Goal: Information Seeking & Learning: Check status

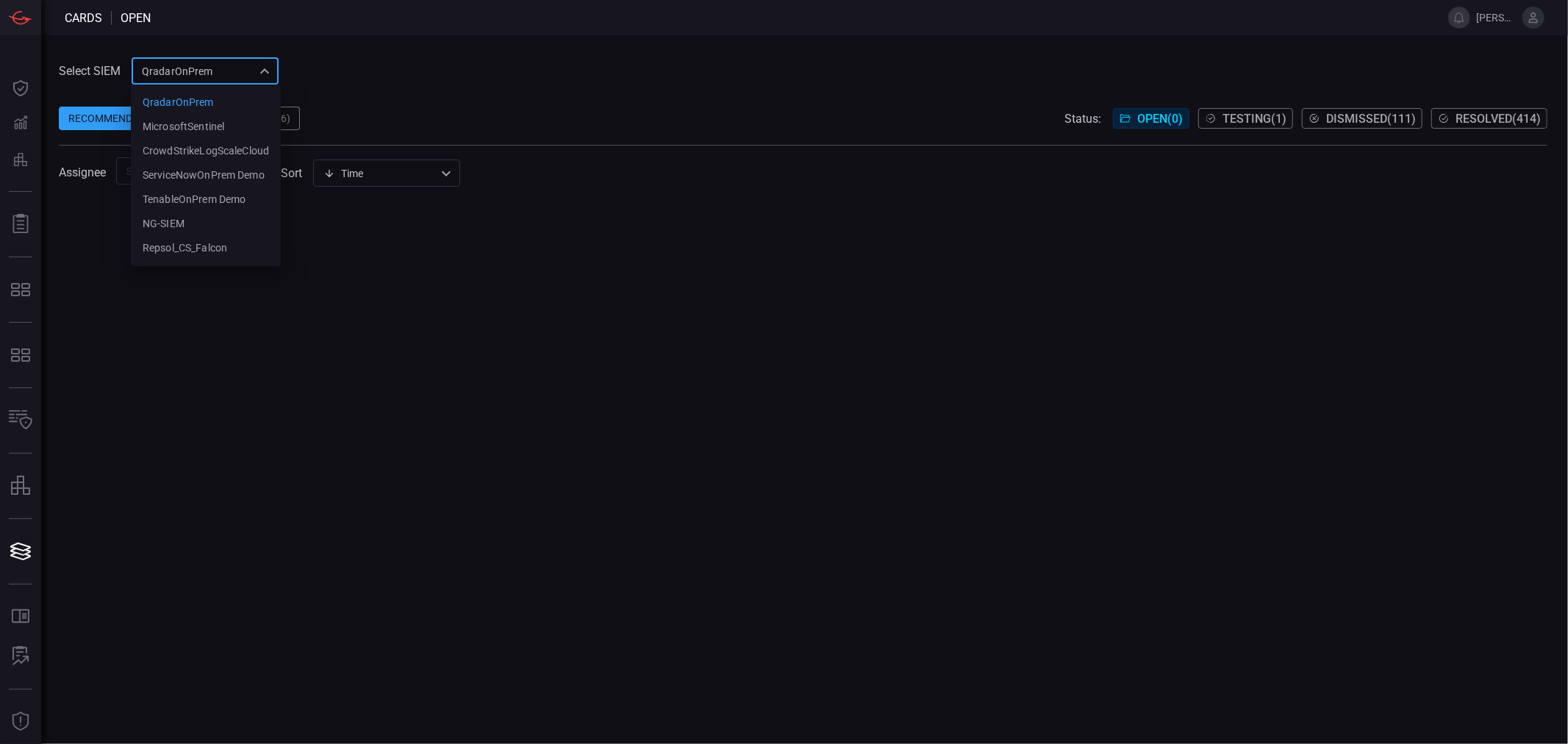
click at [187, 66] on div "QradarOnPrem 5aadb41e-e732-4a7a-884f-5c29e918b1b8 QradarOnPrem MicrosoftSentine…" at bounding box center [205, 71] width 147 height 27
click at [164, 217] on div "NG-SIEM" at bounding box center [164, 224] width 42 height 16
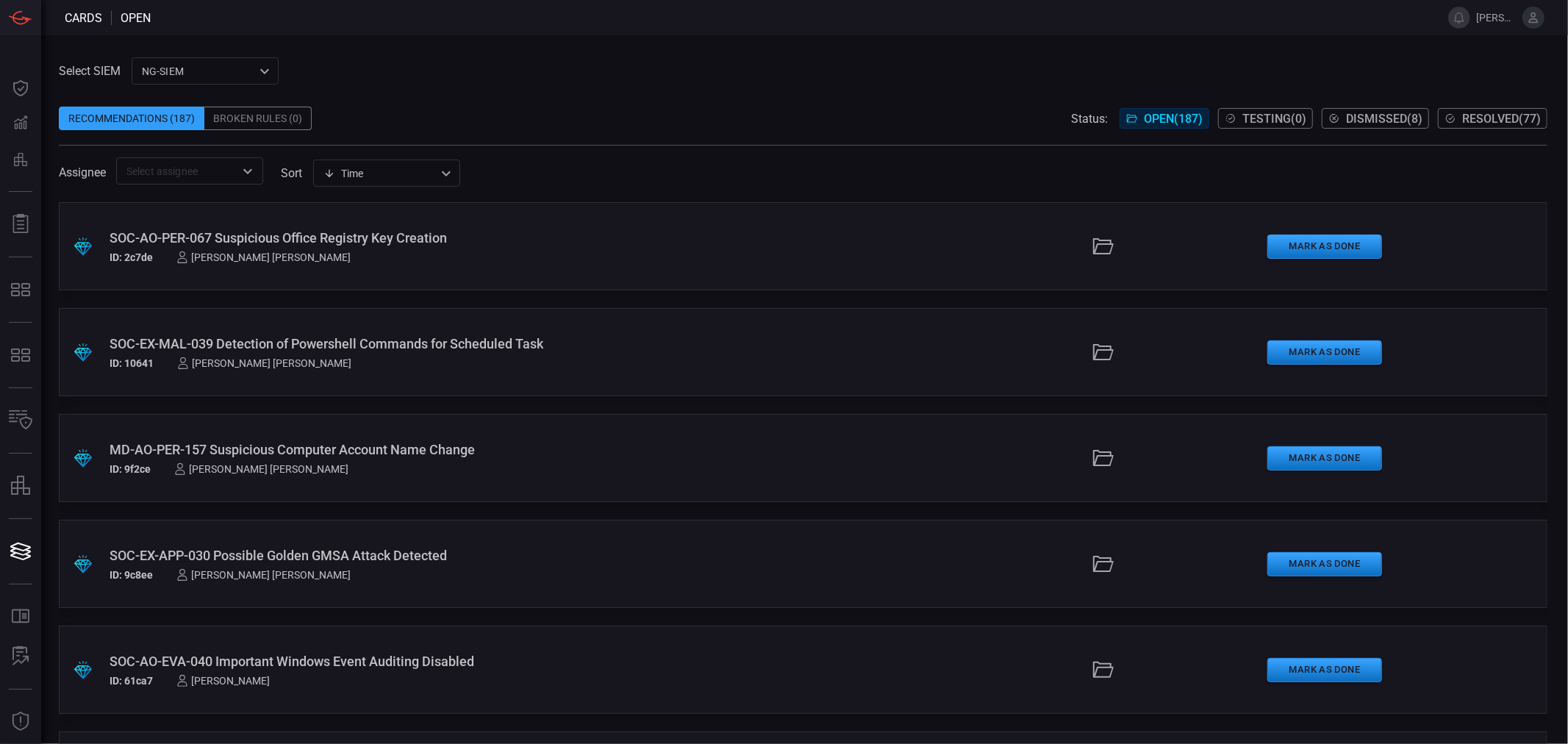
click at [189, 170] on input "text" at bounding box center [178, 170] width 114 height 18
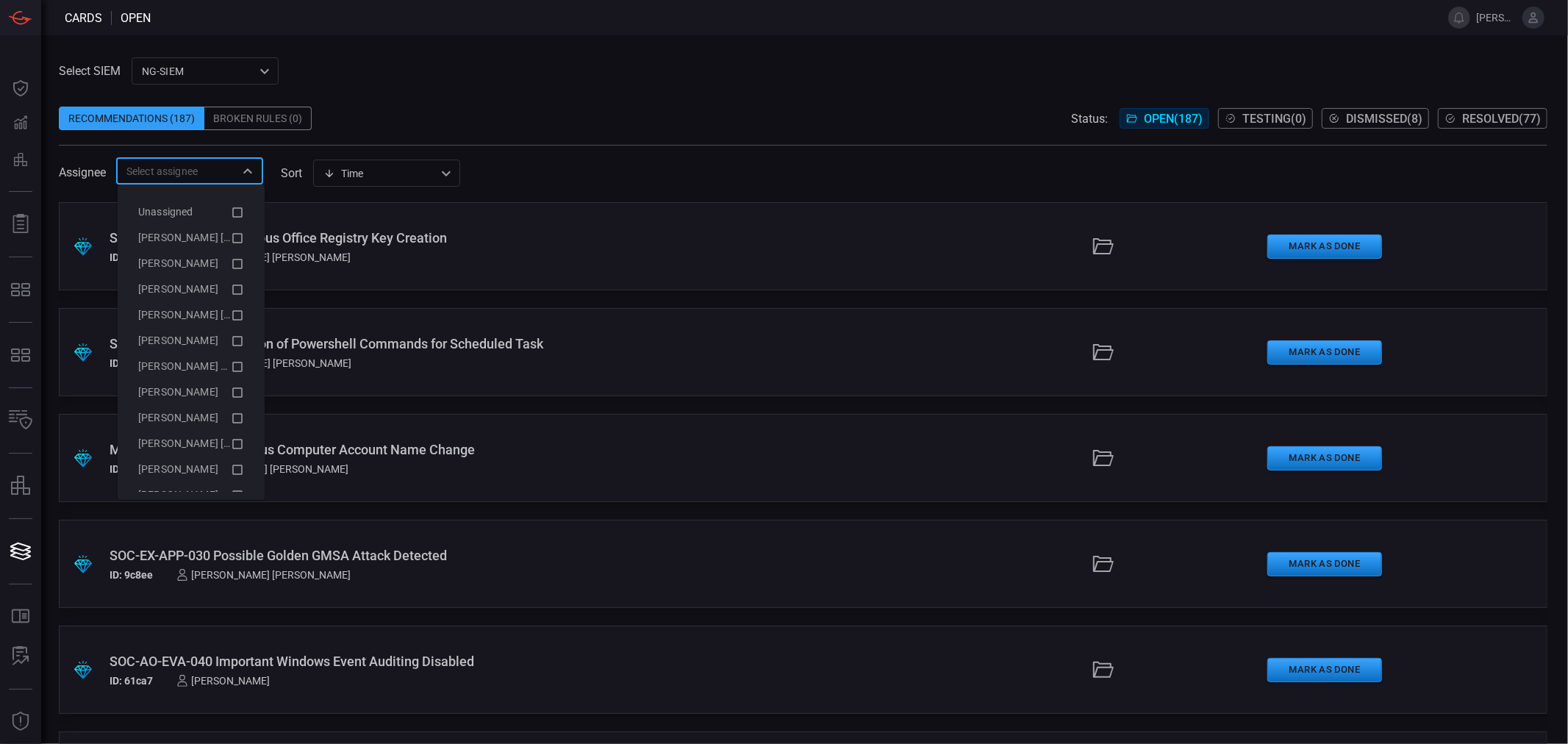
click at [472, 122] on div "Recommendations (187) Broken Rules (0) Status: Open ( 187 ) Testing ( 0 ) Dismi…" at bounding box center [803, 118] width 1488 height 24
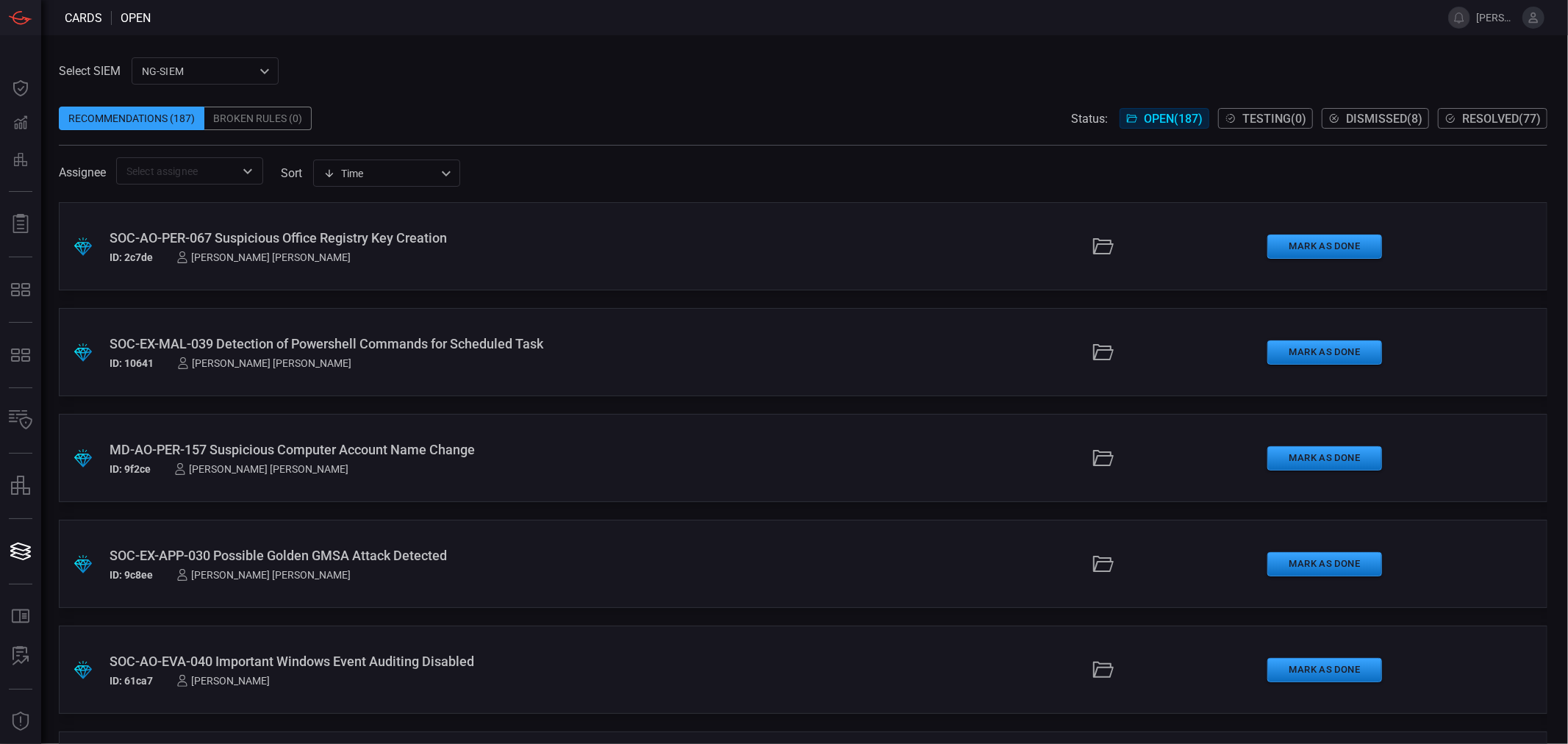
click at [341, 163] on div "Time visibleUpdateTime ​" at bounding box center [387, 172] width 147 height 27
click at [371, 228] on li "Description" at bounding box center [388, 229] width 147 height 24
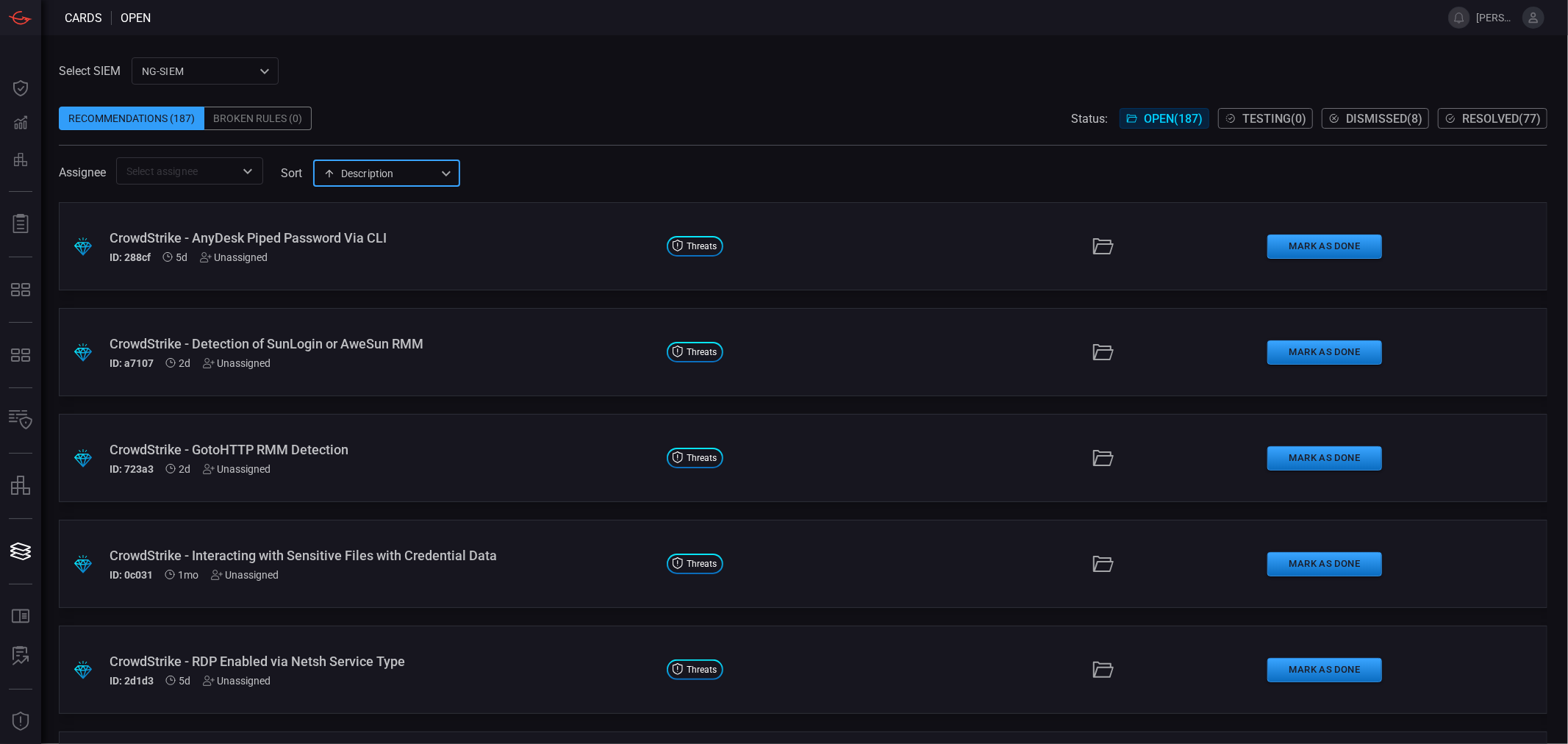
type input "description"
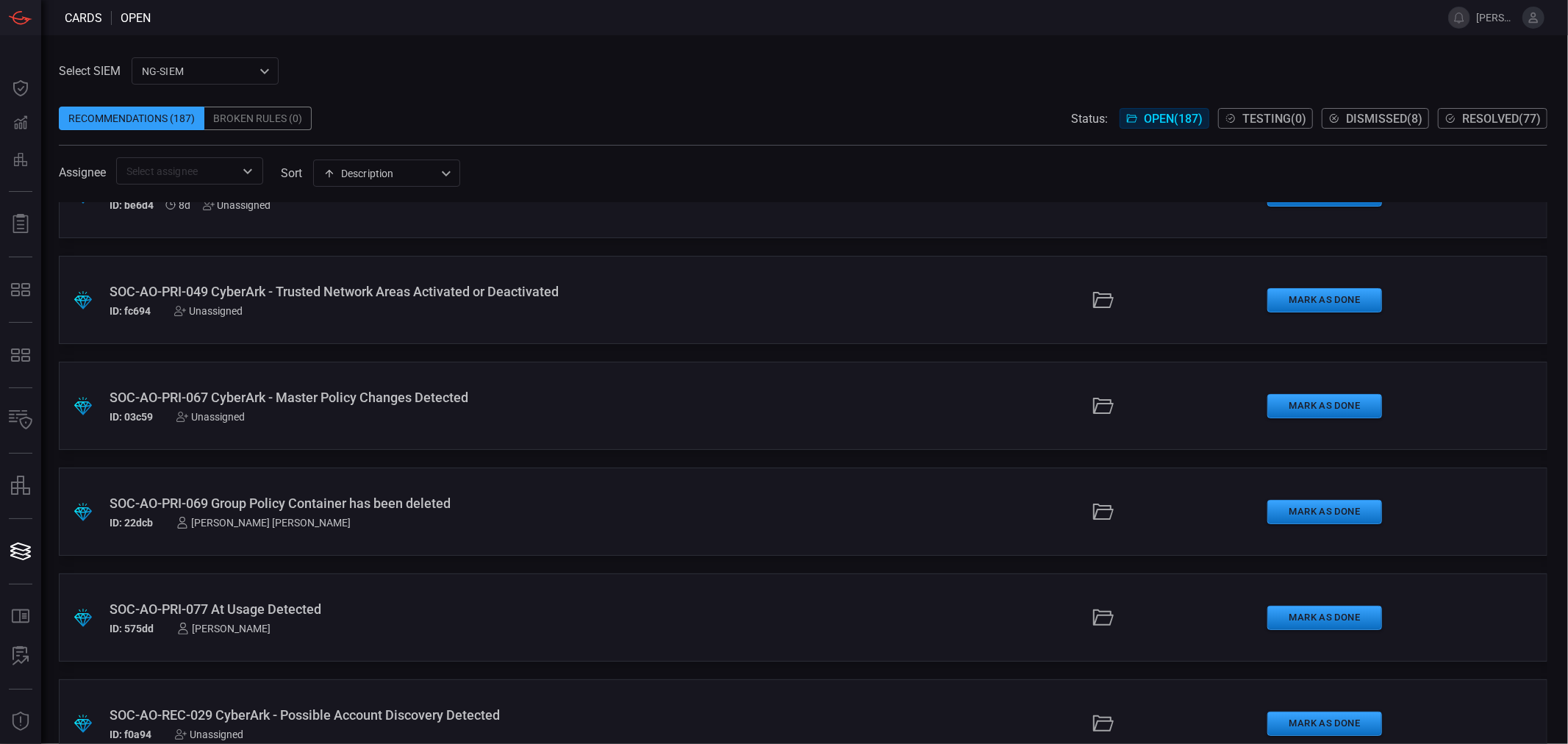
scroll to position [12086, 0]
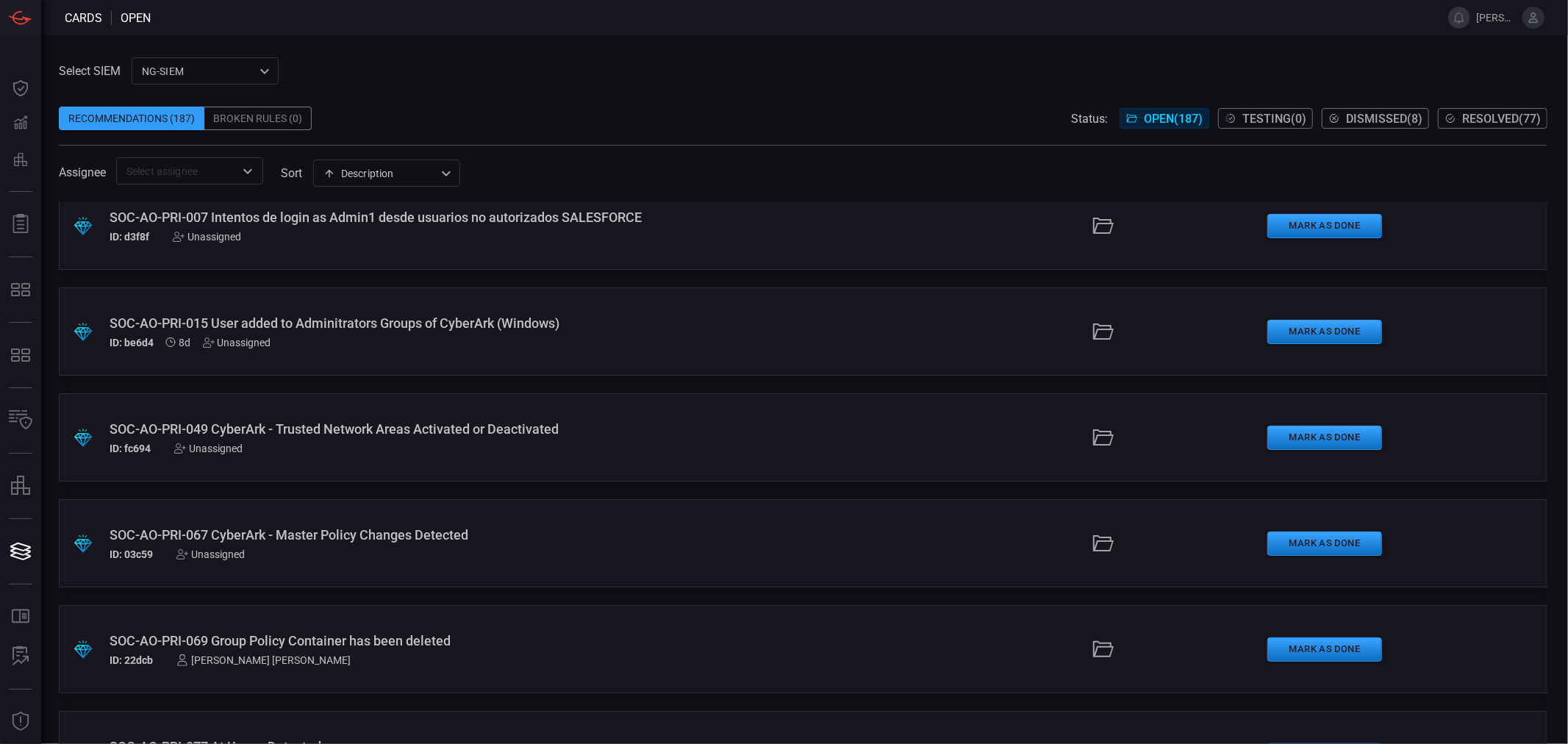
click at [219, 76] on div "NG-SIEM 5cf3354c-b0c8-4d47-b0cb-fd1e7ce3c487 ​" at bounding box center [205, 71] width 147 height 27
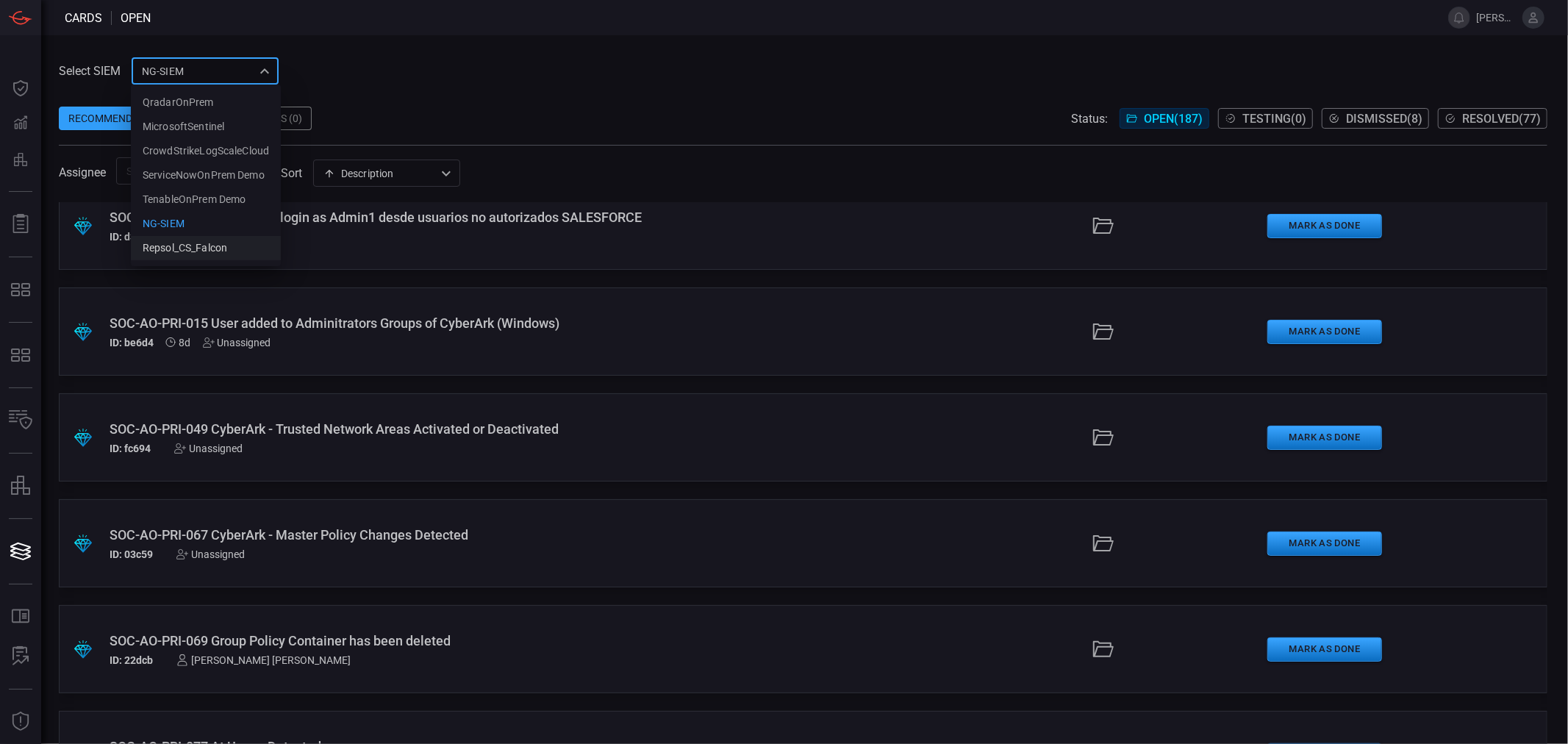
click at [158, 248] on div "Repsol_CS_Falcon" at bounding box center [185, 248] width 85 height 16
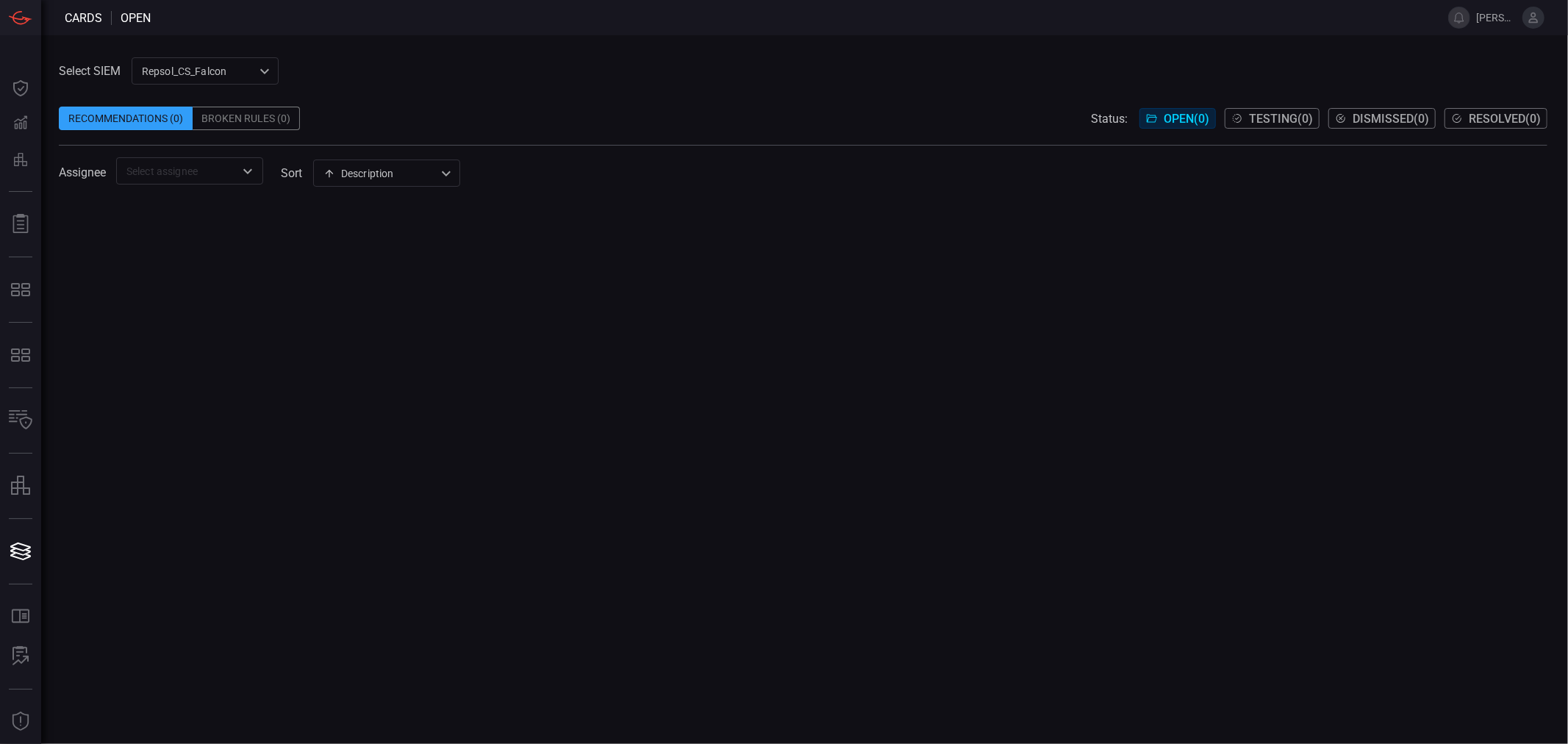
click at [215, 73] on div "Repsol_CS_Falcon 428a5dbf-efa5-4a29-add8-c5097aadca92 ​" at bounding box center [205, 71] width 147 height 27
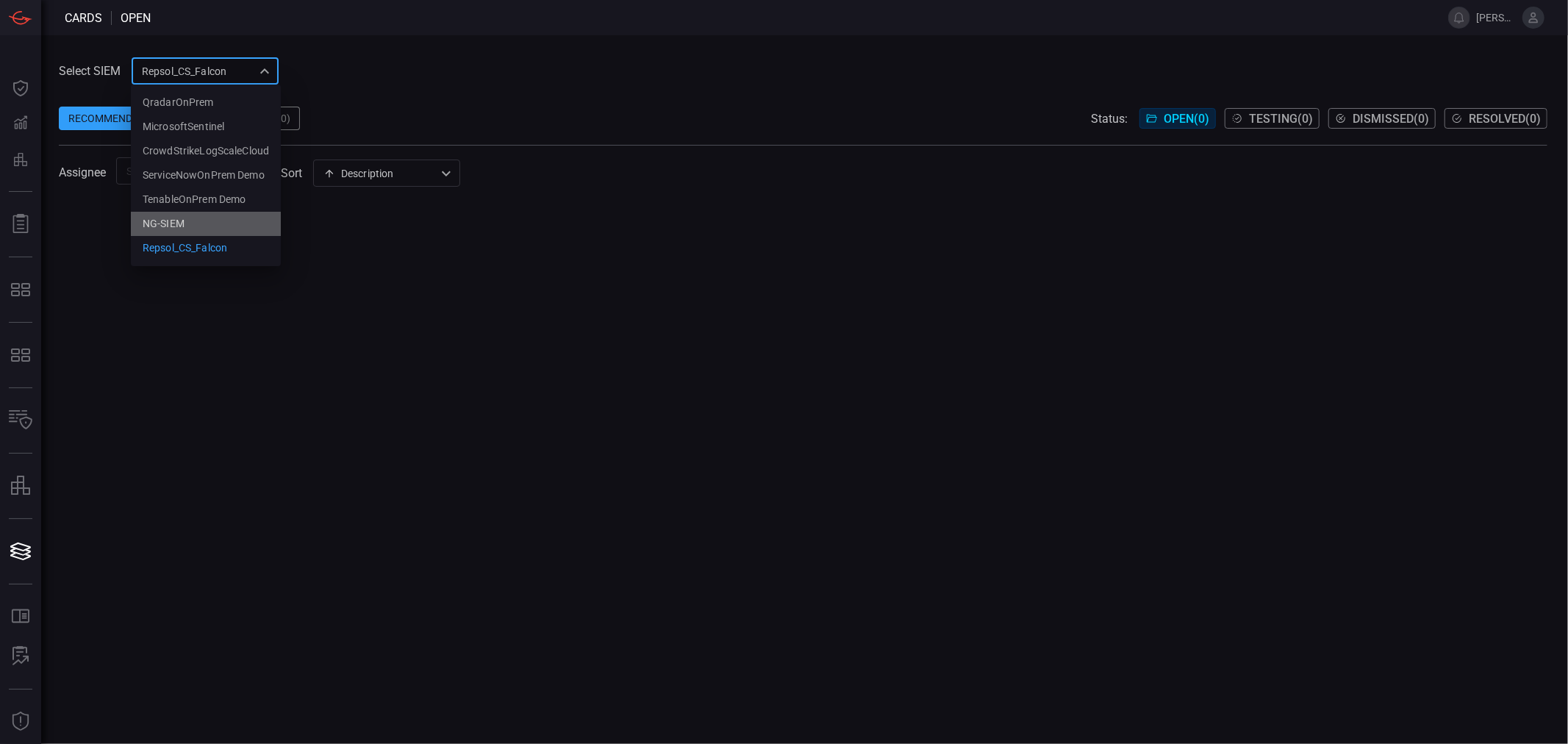
click at [189, 220] on li "NG-SIEM" at bounding box center [206, 224] width 150 height 24
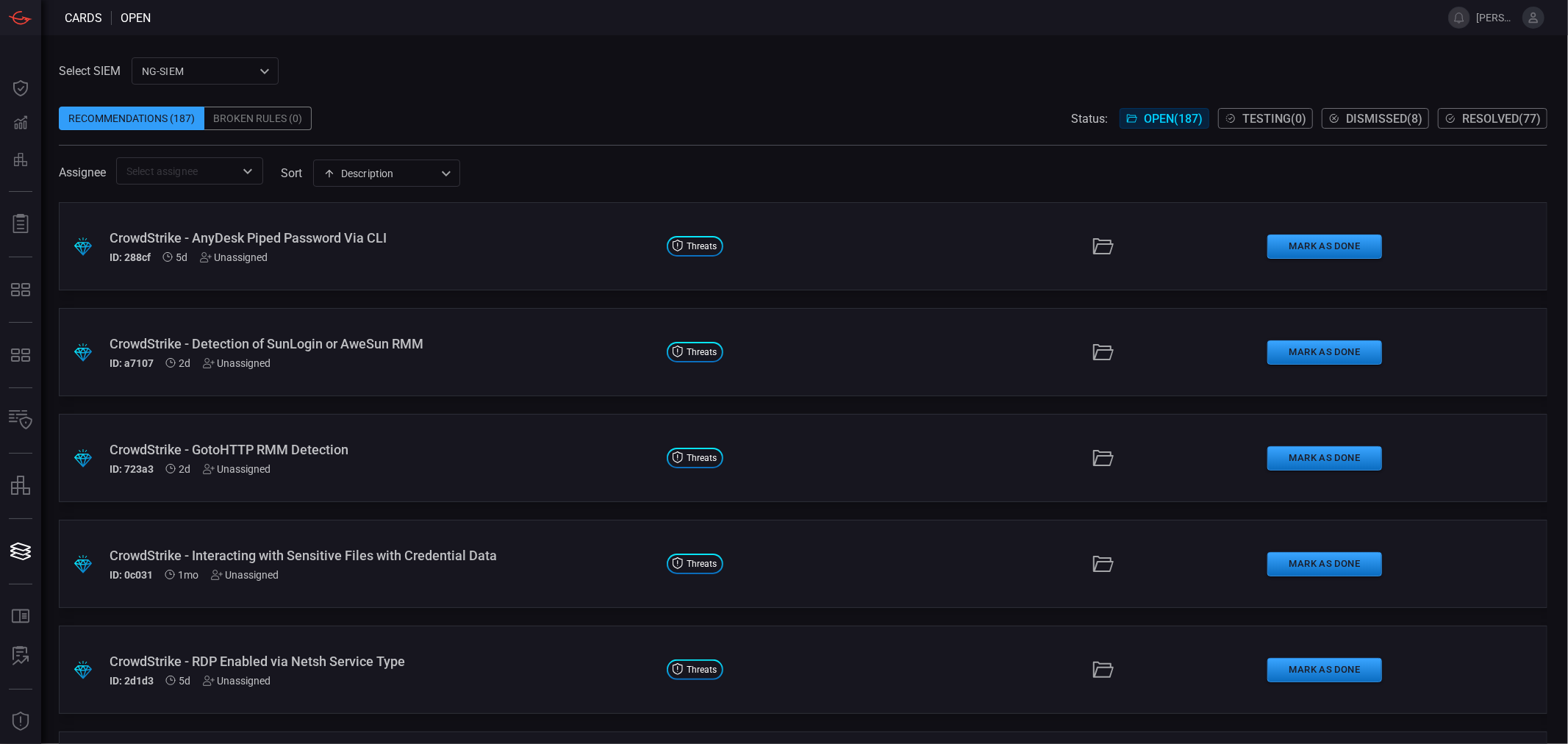
click at [1406, 118] on span "Dismissed ( 8 )" at bounding box center [1383, 119] width 76 height 14
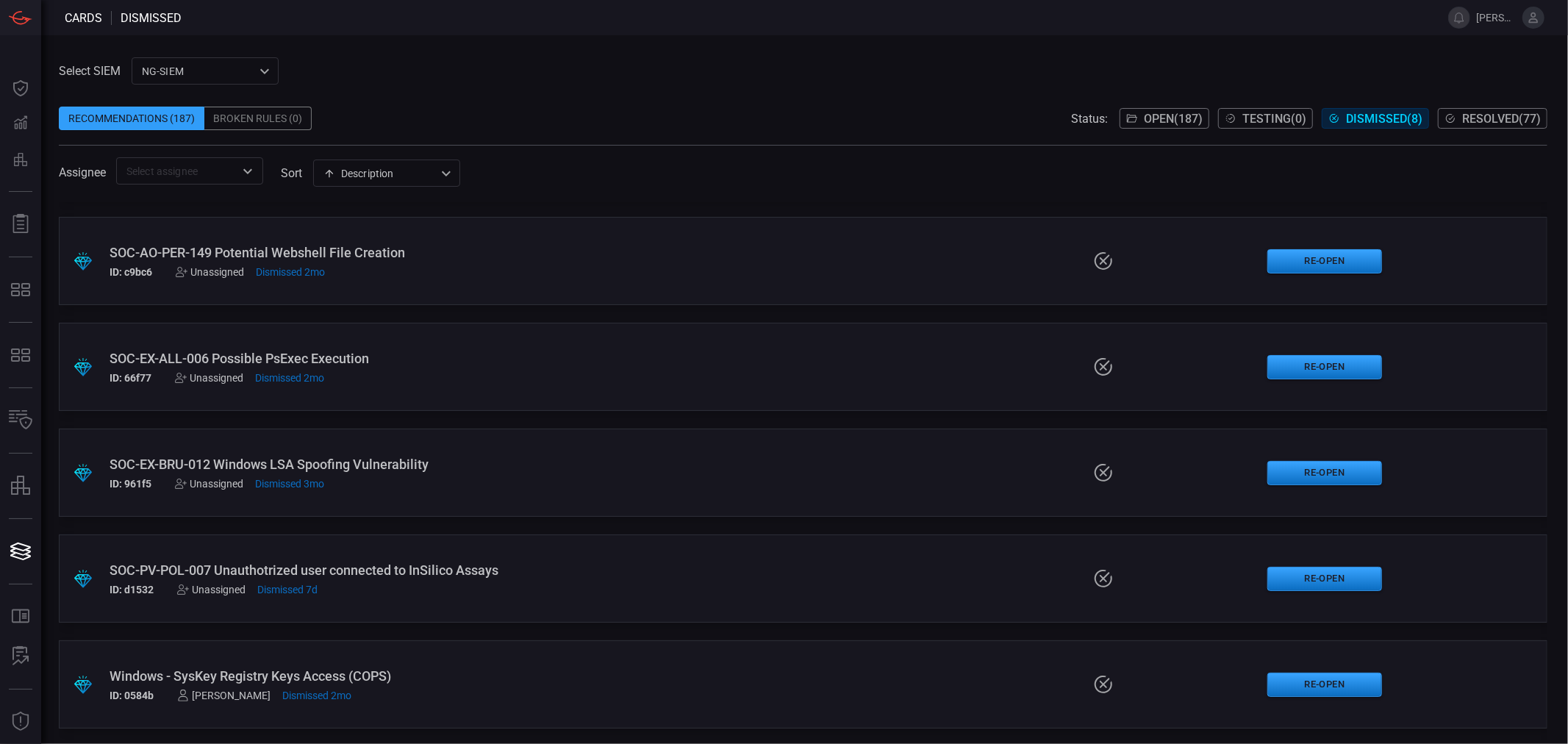
scroll to position [304, 0]
click at [1497, 112] on span "Resolved ( 77 )" at bounding box center [1502, 119] width 79 height 14
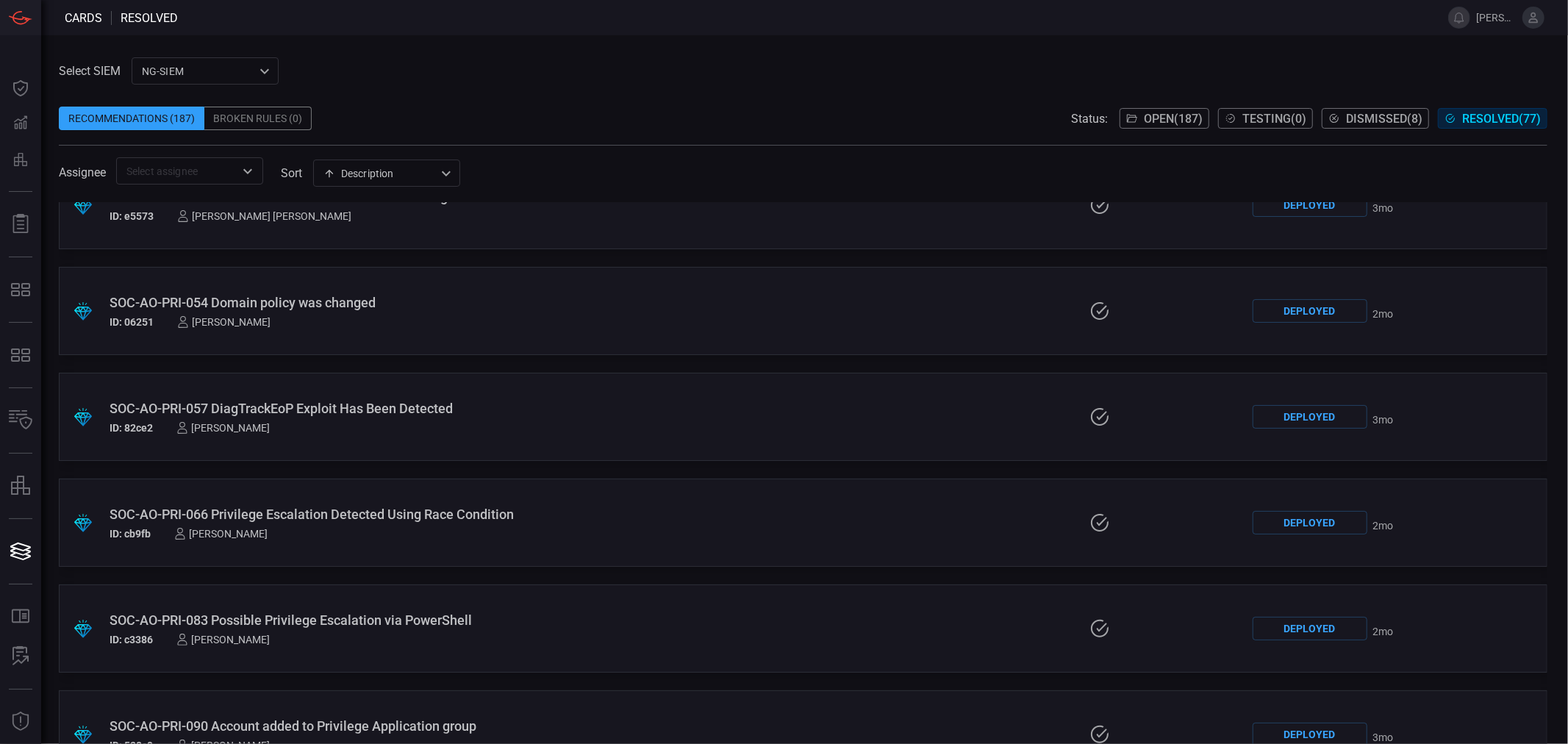
scroll to position [4410, 0]
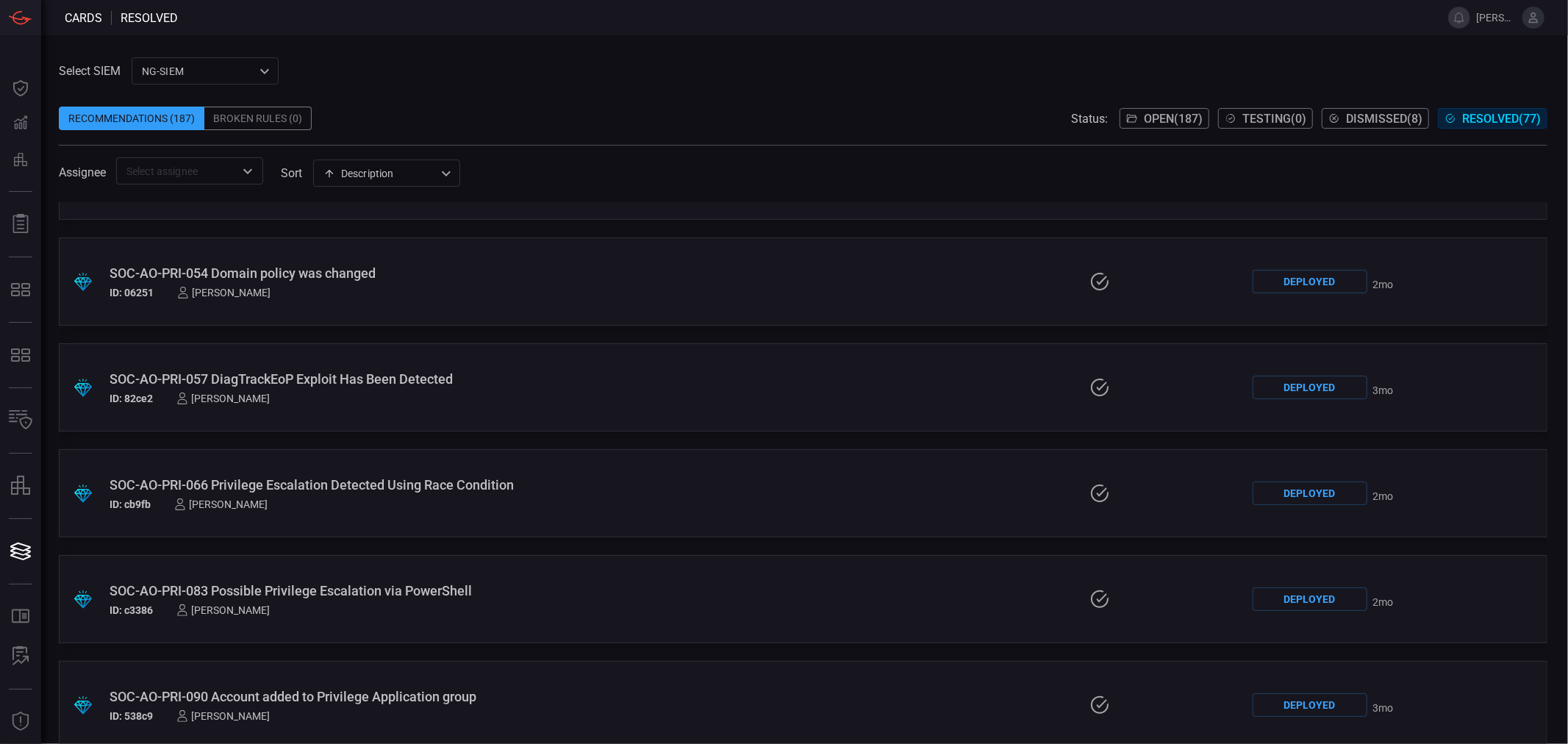
click at [1146, 122] on span "Open ( 187 )" at bounding box center [1173, 119] width 59 height 14
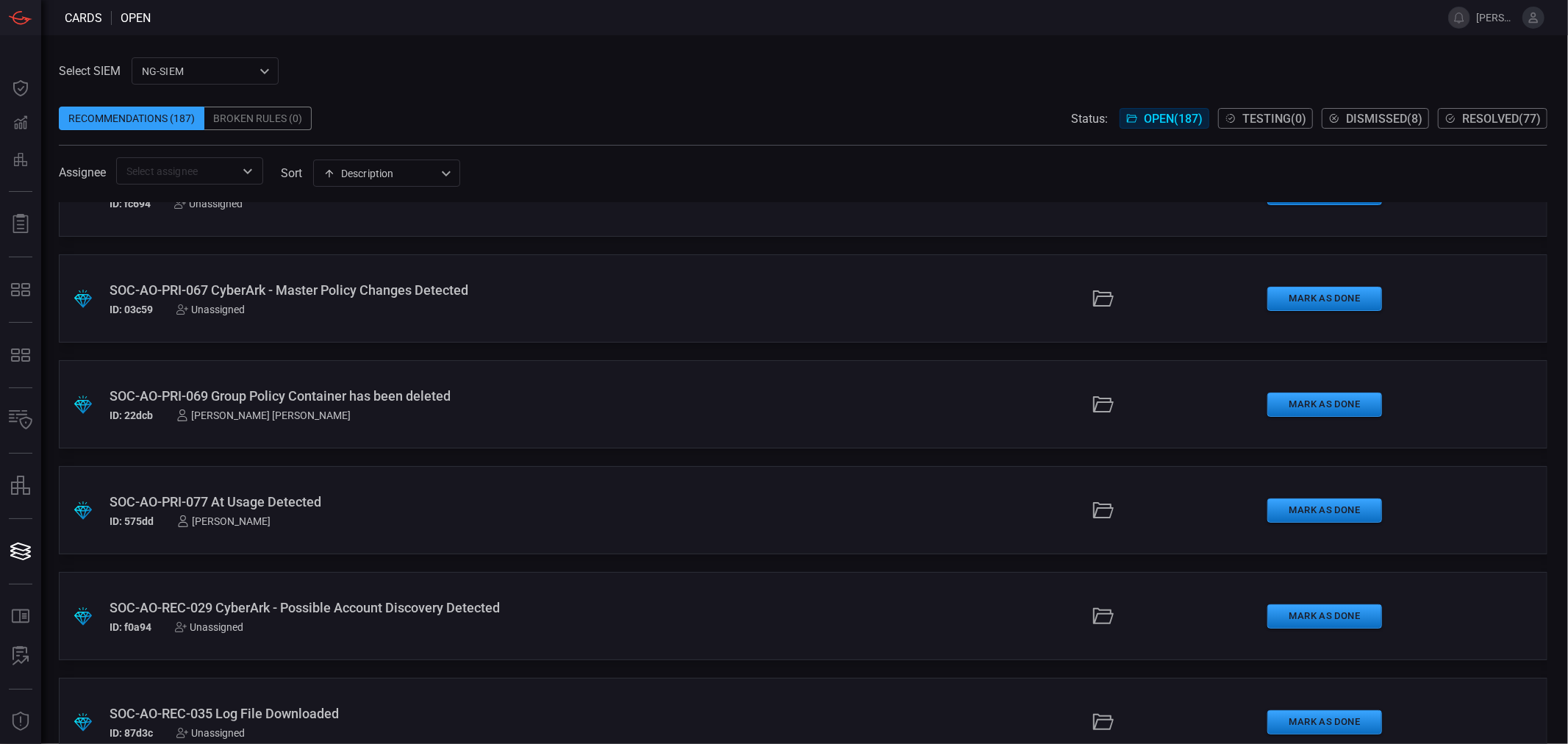
scroll to position [12086, 0]
